Goal: Task Accomplishment & Management: Manage account settings

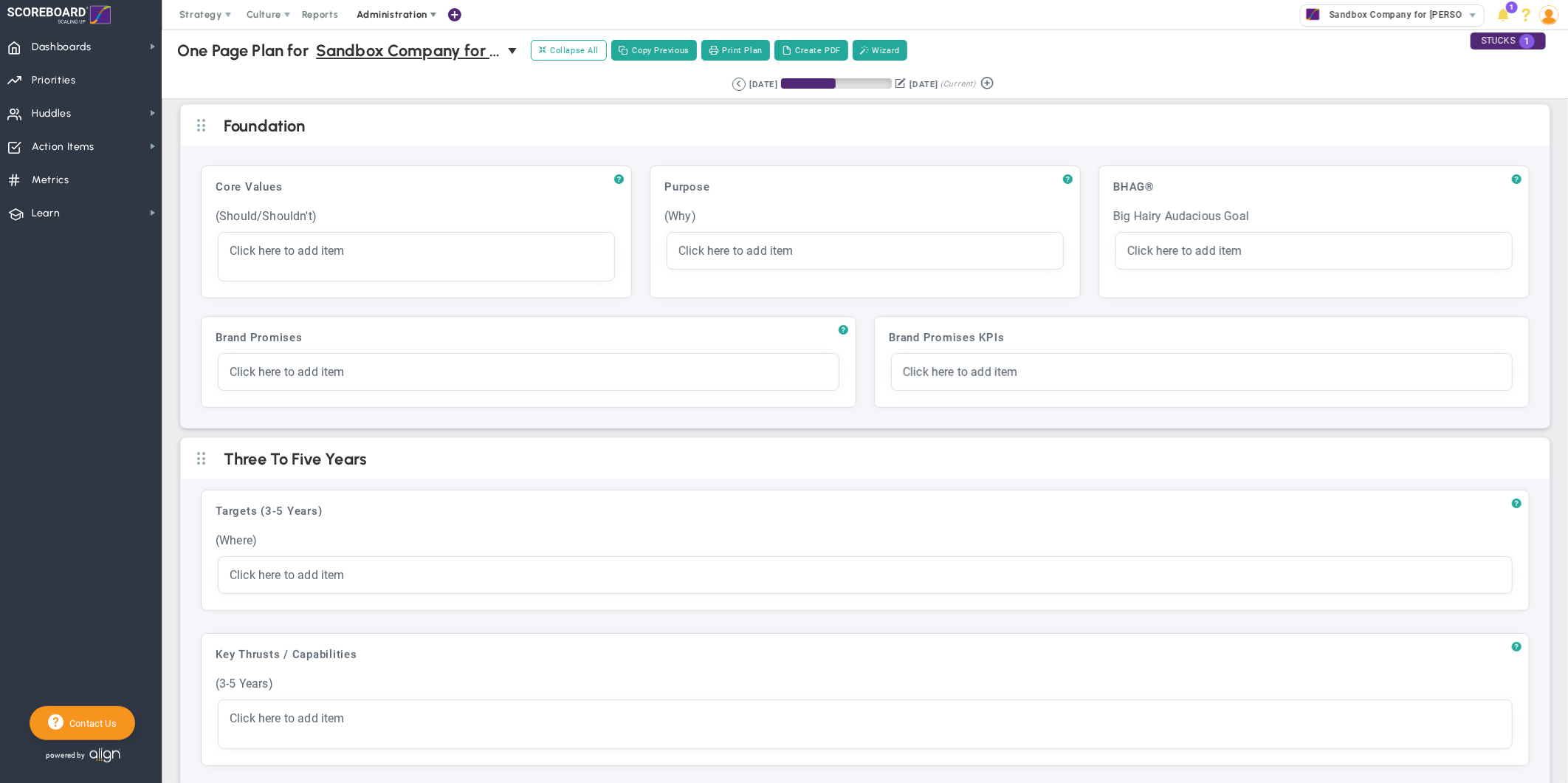
click at [430, 18] on span at bounding box center [433, 14] width 12 height 12
click at [288, 13] on span at bounding box center [287, 14] width 12 height 12
click at [278, 45] on span "eNPS" at bounding box center [280, 44] width 25 height 11
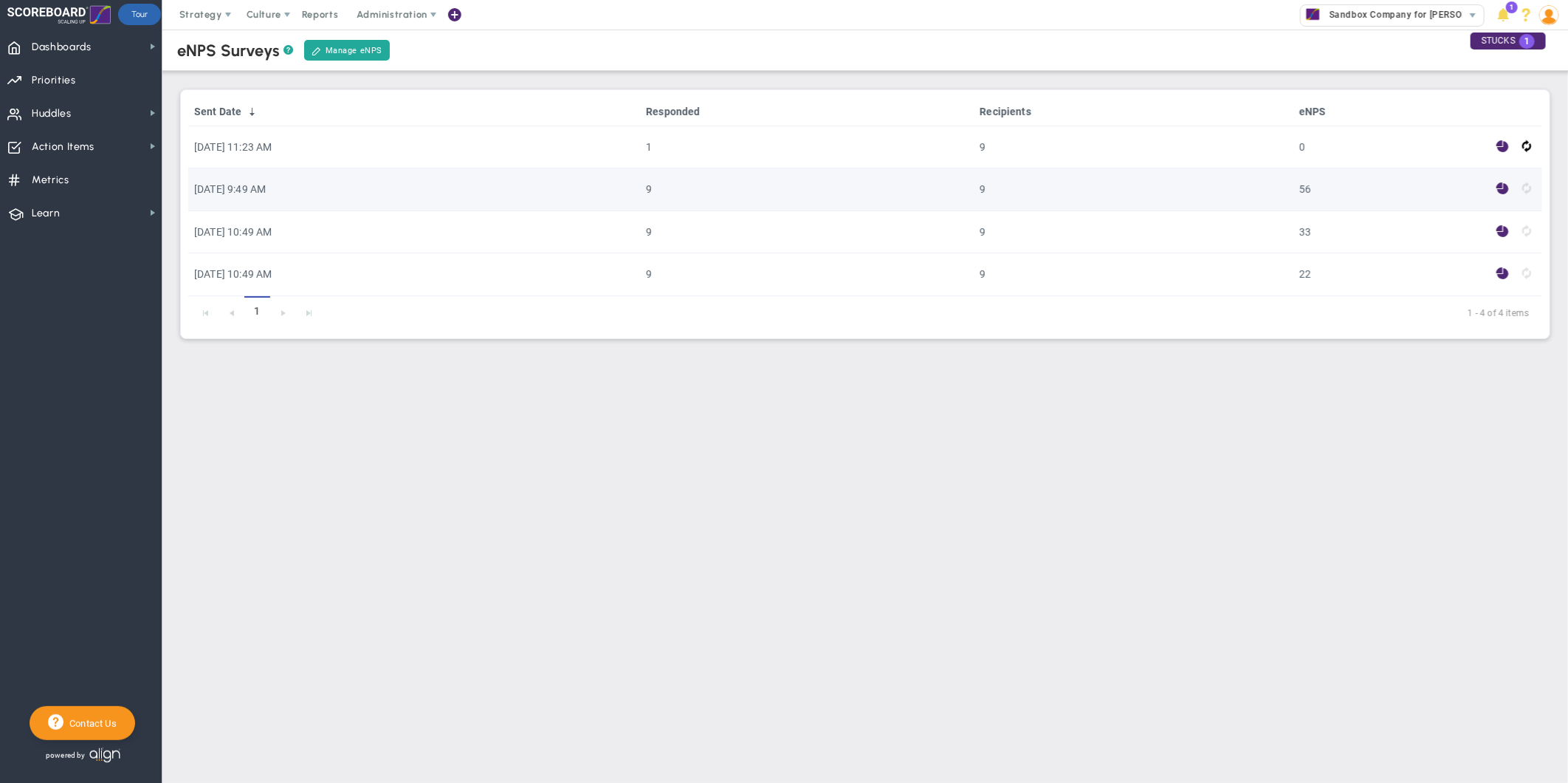
click at [1502, 191] on span at bounding box center [1503, 189] width 13 height 17
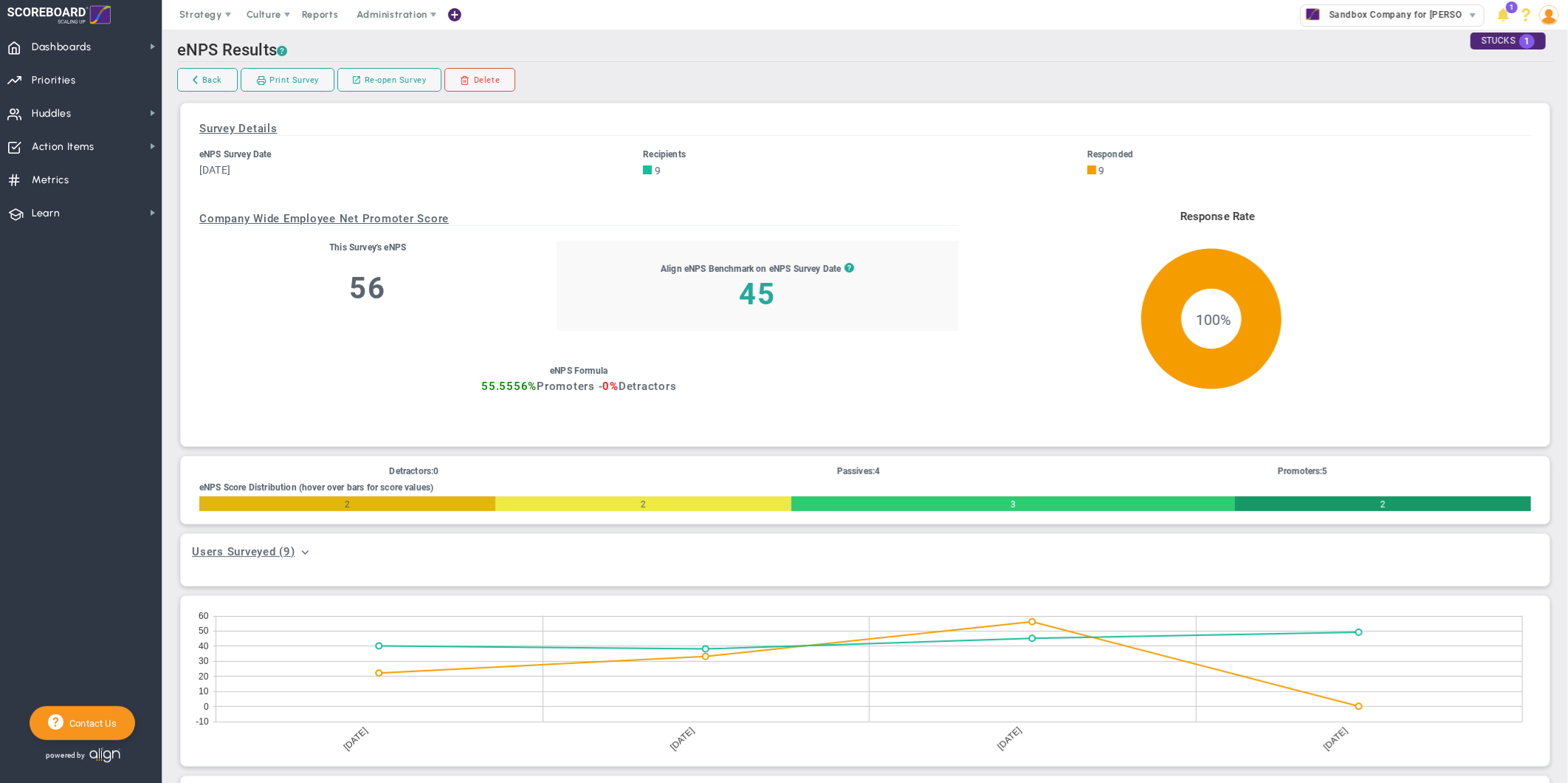
click at [429, 19] on span at bounding box center [433, 14] width 12 height 12
click at [408, 41] on span "Manage Users" at bounding box center [407, 45] width 121 height 30
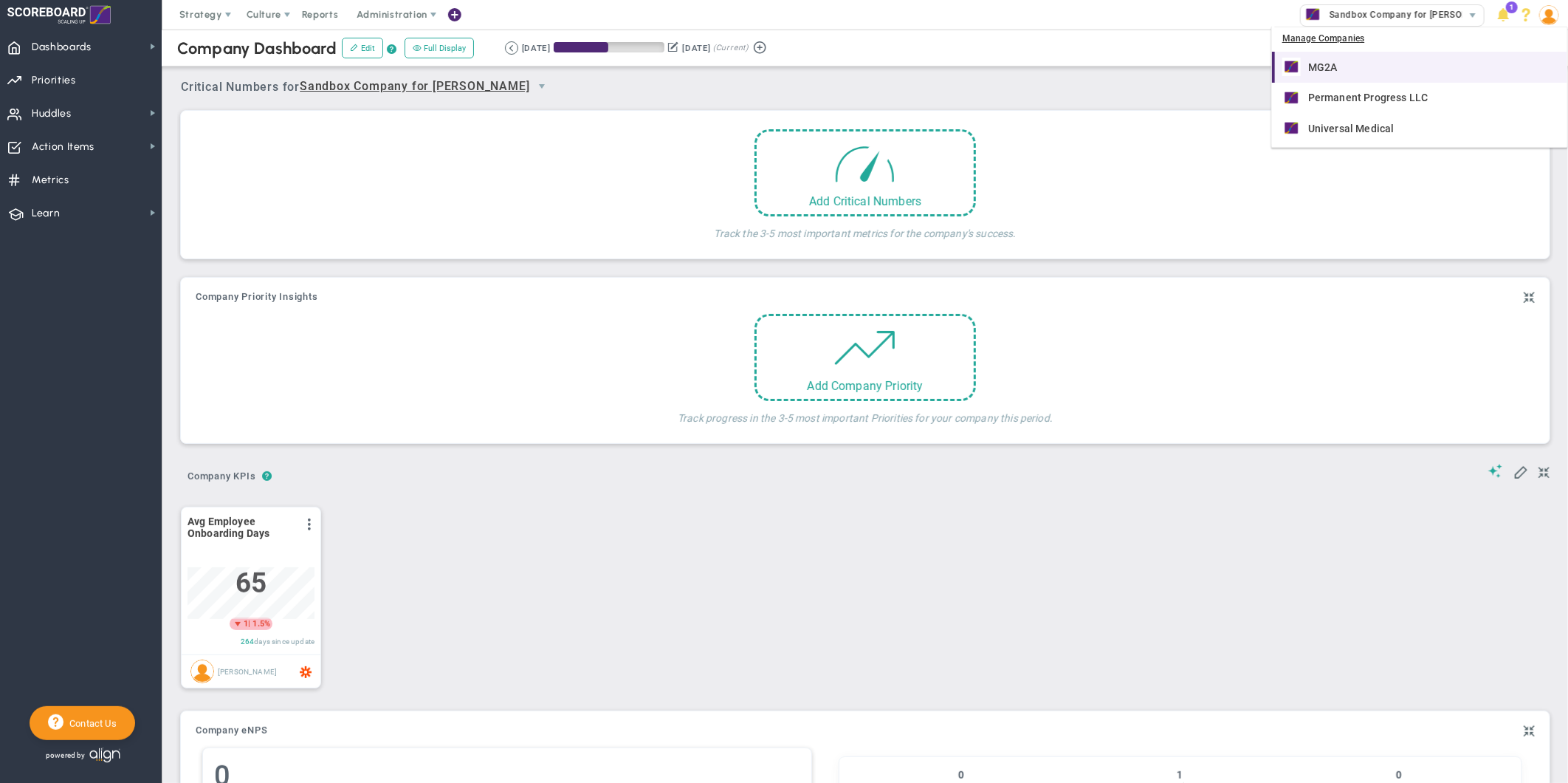
scroll to position [52, 126]
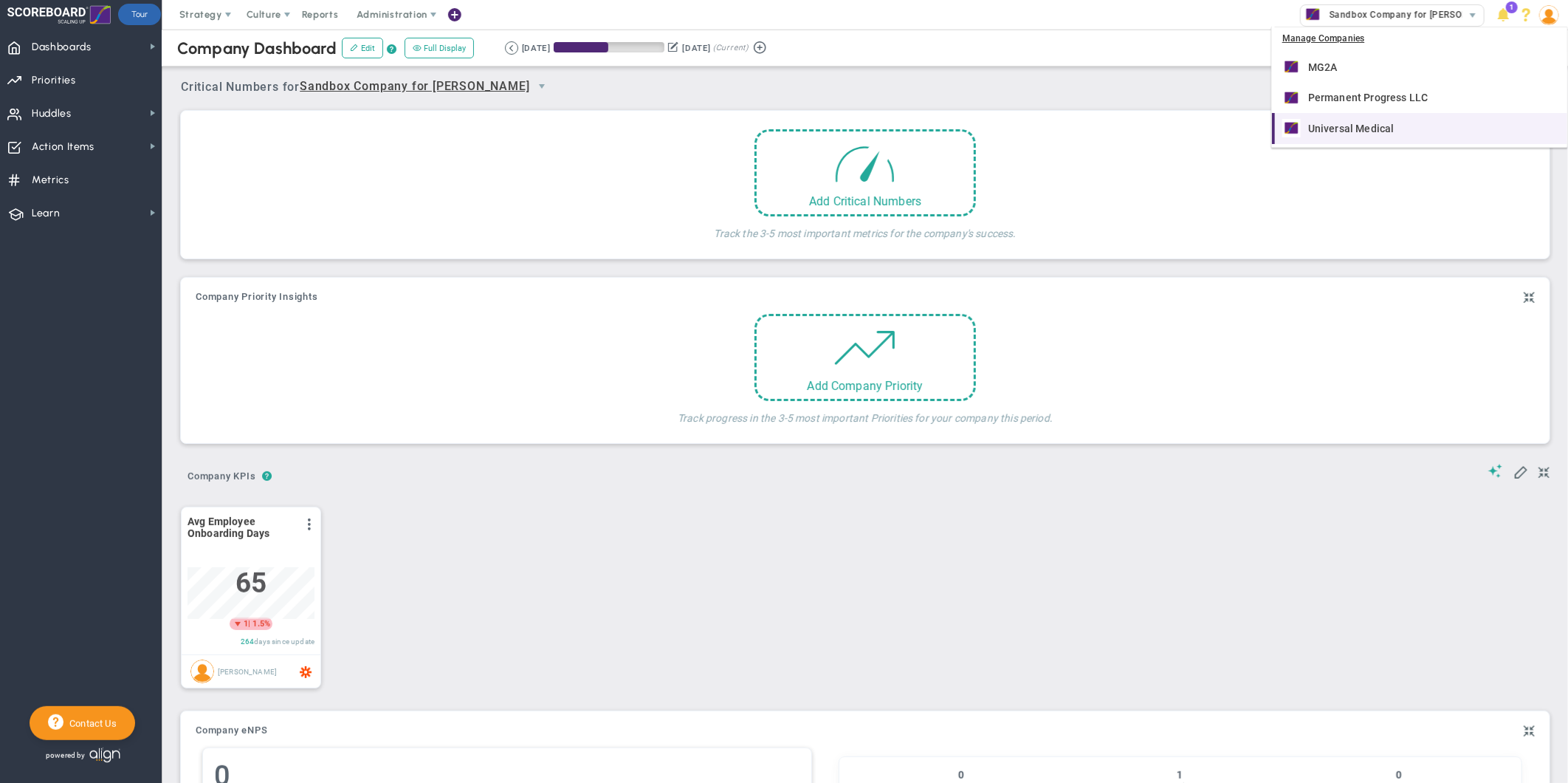
click at [1337, 124] on span "Universal Medical" at bounding box center [1351, 128] width 86 height 10
